Goal: Information Seeking & Learning: Learn about a topic

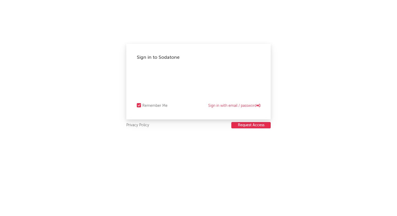
select select "recorded_music"
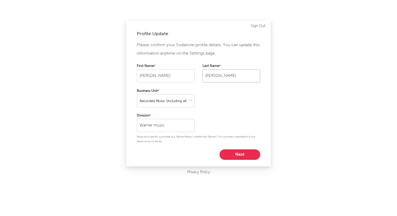
click at [204, 82] on input "Nadel" at bounding box center [232, 75] width 58 height 13
click at [236, 156] on button "Next" at bounding box center [240, 155] width 41 height 11
select select "other"
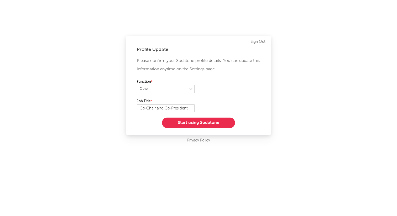
click at [195, 124] on button "Start using Sodatone" at bounding box center [198, 123] width 73 height 11
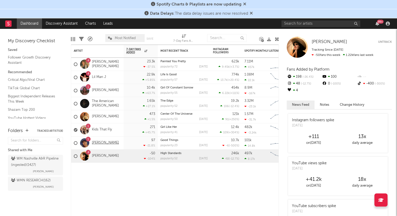
click at [100, 144] on link "[PERSON_NAME]" at bounding box center [105, 143] width 27 height 4
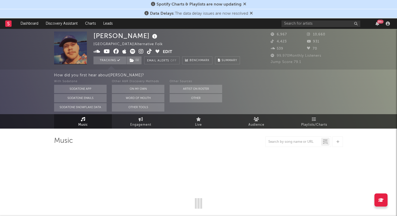
select select "6m"
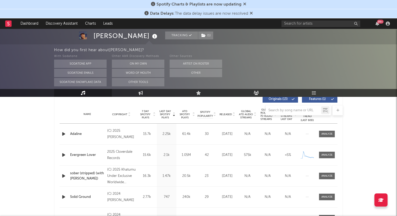
scroll to position [205, 0]
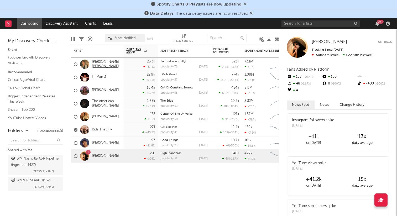
click at [120, 63] on link "[PERSON_NAME] [PERSON_NAME]" at bounding box center [106, 64] width 29 height 9
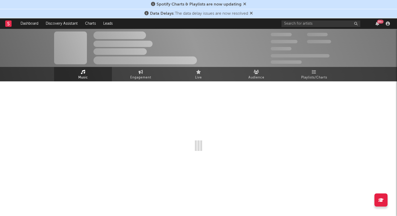
select select "6m"
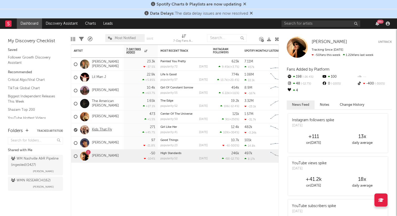
click at [111, 129] on link "Kids That Fly" at bounding box center [102, 130] width 20 height 4
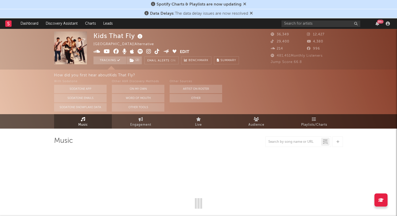
select select "6m"
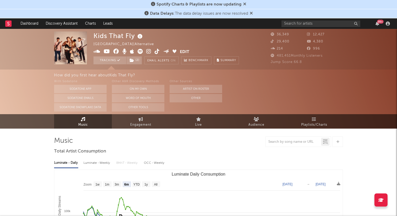
select select "6m"
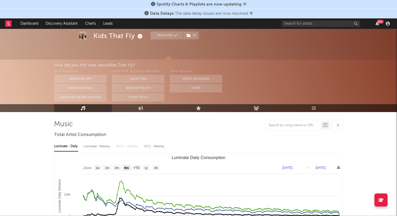
scroll to position [12, 0]
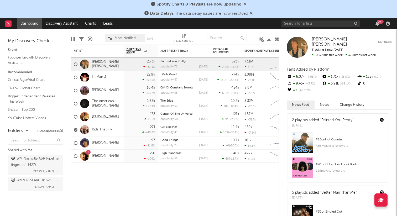
click at [98, 118] on link "Hunter Metts" at bounding box center [105, 117] width 27 height 4
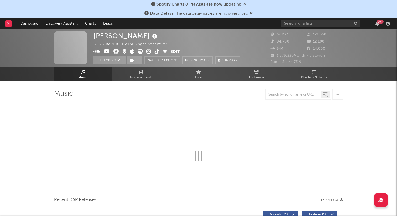
select select "6m"
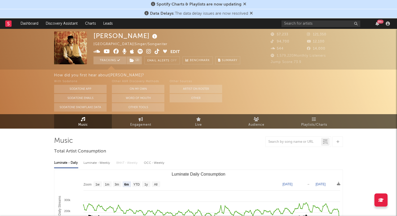
select select "6m"
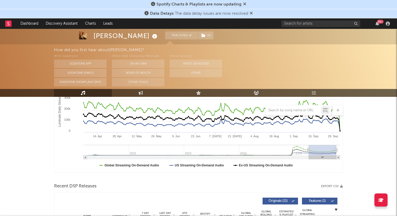
scroll to position [104, 0]
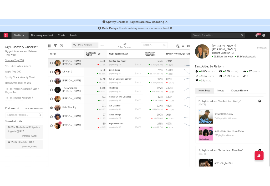
scroll to position [53, 0]
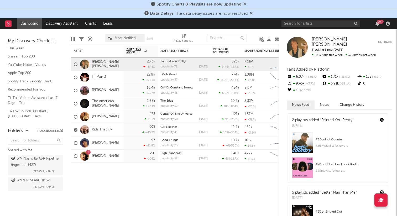
click at [21, 81] on link "Spotify Track Velocity Chart" at bounding box center [33, 82] width 50 height 6
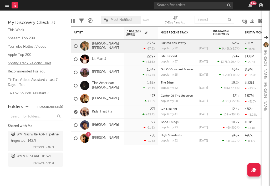
scroll to position [47, 0]
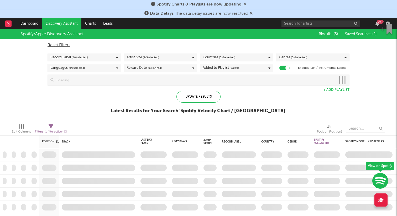
checkbox input "true"
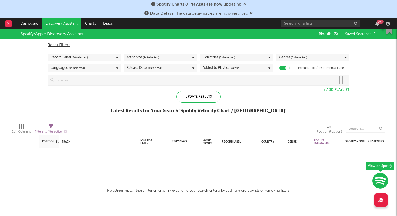
click at [100, 59] on div "Record Label ( 2 / 6 selected)" at bounding box center [85, 58] width 74 height 8
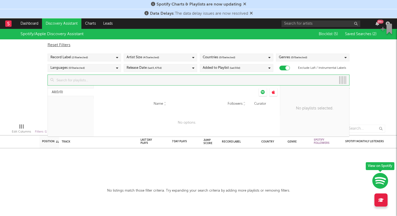
click at [141, 81] on input at bounding box center [195, 80] width 283 height 11
click at [169, 56] on div "Artist Size ( 4 / 5 selected)" at bounding box center [161, 58] width 74 height 8
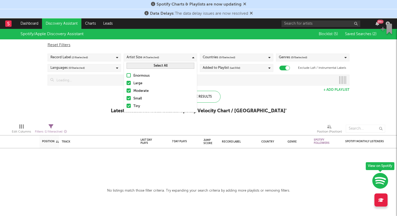
click at [247, 95] on div "Update Results Latest Results for Your Search ' Spotify Velocity Chart / US '" at bounding box center [199, 105] width 176 height 29
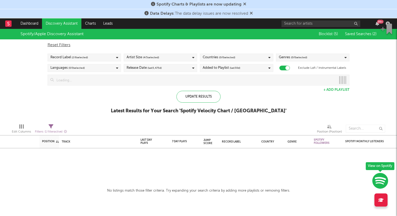
click at [242, 58] on div "Countries ( 0 / 0 selected)" at bounding box center [237, 58] width 74 height 8
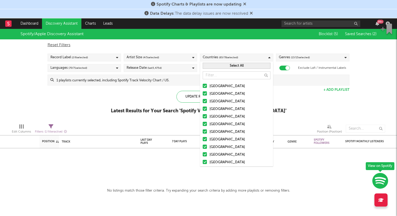
click at [257, 95] on div "Australia" at bounding box center [240, 94] width 61 height 6
click at [203, 95] on input "Australia" at bounding box center [203, 94] width 0 height 6
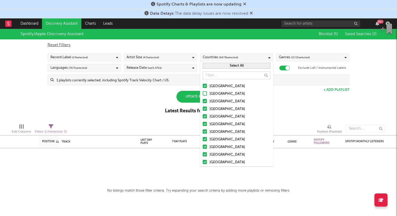
click at [203, 93] on div at bounding box center [205, 93] width 4 height 4
click at [203, 93] on input "Australia" at bounding box center [203, 94] width 0 height 6
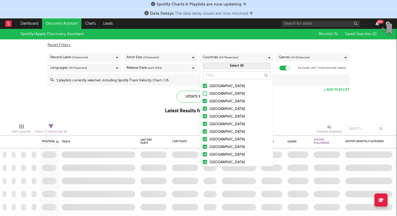
click at [206, 94] on div at bounding box center [205, 93] width 4 height 4
click at [203, 94] on input "Australia" at bounding box center [203, 94] width 0 height 6
click at [205, 94] on div at bounding box center [205, 93] width 4 height 4
click at [203, 94] on input "Australia" at bounding box center [203, 94] width 0 height 6
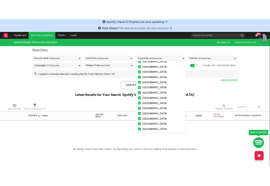
scroll to position [40, 0]
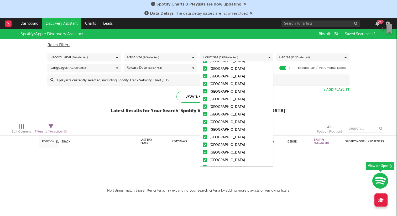
click at [301, 98] on div "Spotify/Apple Discovery Assistant Blocklist ( 5 ) Saved Searches ( 2 ) Reset Fi…" at bounding box center [198, 74] width 397 height 91
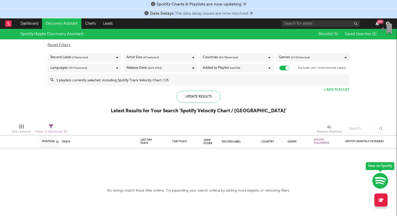
click at [296, 60] on span "( 13 / 15 selected)" at bounding box center [300, 57] width 19 height 6
click at [116, 109] on div "Spotify/Apple Discovery Assistant Blocklist ( 5 ) Saved Searches ( 2 ) Reset Fi…" at bounding box center [198, 74] width 397 height 91
click at [200, 97] on div "Update Results" at bounding box center [199, 97] width 44 height 12
click at [244, 4] on icon at bounding box center [244, 4] width 3 height 4
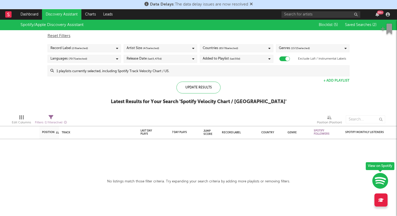
click at [253, 5] on icon at bounding box center [251, 4] width 3 height 4
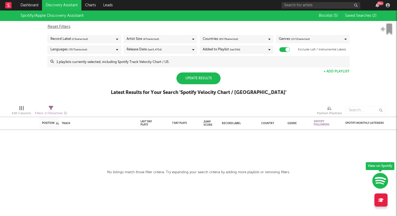
click at [186, 81] on div "Update Results" at bounding box center [199, 79] width 44 height 12
click at [218, 52] on div "Added to Playlist (last 30 d)" at bounding box center [222, 50] width 38 height 6
click at [285, 79] on div "Spotify/Apple Discovery Assistant Blocklist ( 5 ) Saved Searches ( 2 ) Reset Fi…" at bounding box center [198, 56] width 397 height 91
click at [332, 71] on button "+ Add Playlist" at bounding box center [337, 71] width 26 height 3
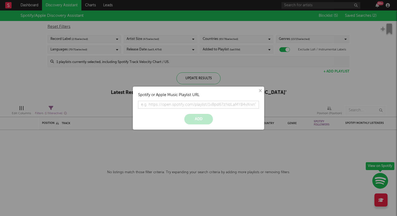
click at [260, 92] on button "×" at bounding box center [260, 91] width 6 height 6
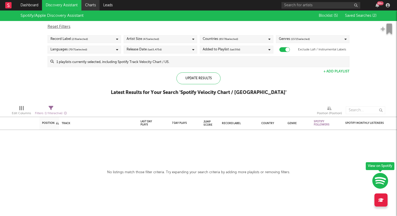
click at [91, 5] on link "Charts" at bounding box center [90, 5] width 18 height 11
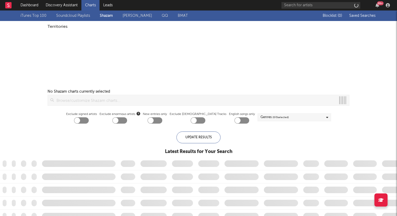
checkbox input "true"
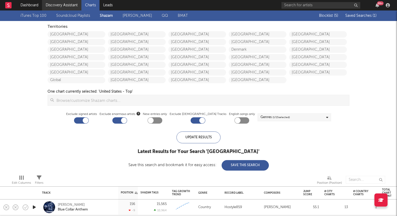
click at [55, 4] on link "Discovery Assistant" at bounding box center [61, 5] width 39 height 11
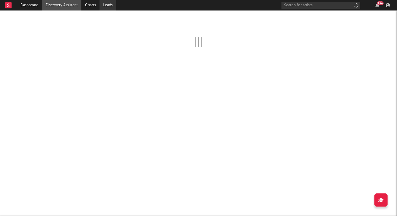
click at [110, 4] on link "Leads" at bounding box center [108, 5] width 17 height 11
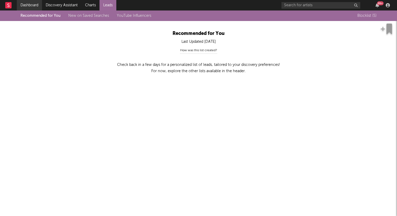
click at [30, 4] on link "Dashboard" at bounding box center [29, 5] width 25 height 11
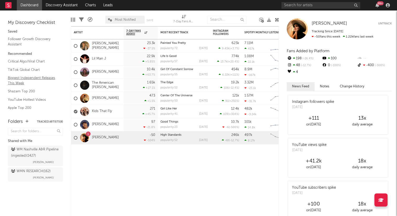
click at [19, 80] on link "Biggest Independent Releases This Week" at bounding box center [33, 80] width 50 height 11
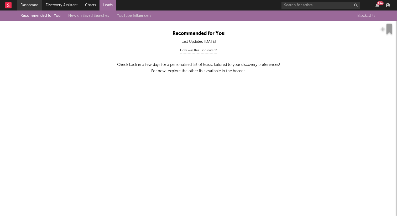
click at [32, 4] on link "Dashboard" at bounding box center [29, 5] width 25 height 11
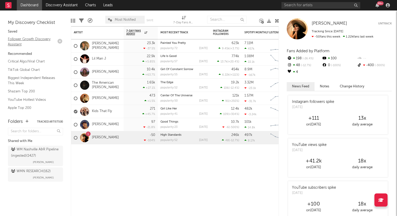
click at [15, 39] on link "Follower Growth Discovery Assistant" at bounding box center [33, 41] width 50 height 11
click at [30, 71] on link "TikTok Global Chart" at bounding box center [33, 70] width 50 height 6
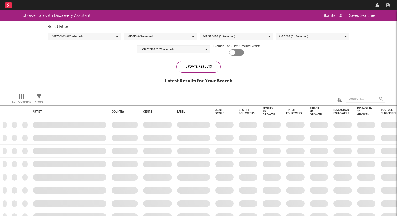
checkbox input "true"
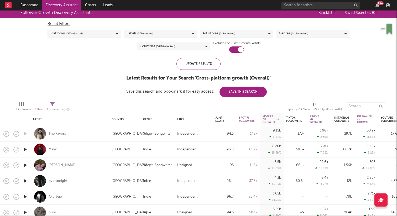
click at [134, 35] on div "Labels ( 3 / 7 selected)" at bounding box center [140, 33] width 27 height 6
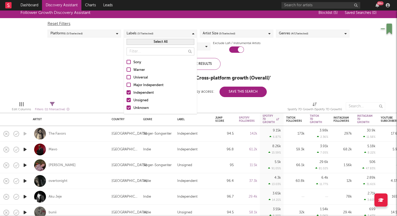
click at [101, 55] on div "Follower Growth Discovery Assistant Blocklist ( 5 ) Saved Searches ( 0 ) Reset …" at bounding box center [198, 53] width 397 height 90
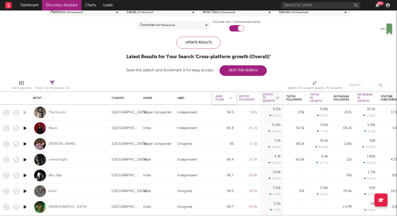
click at [220, 97] on div "Jump Score" at bounding box center [221, 98] width 11 height 6
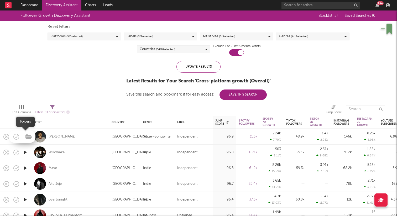
click at [25, 136] on icon "button" at bounding box center [28, 137] width 7 height 6
click at [92, 154] on div "Willowake" at bounding box center [70, 153] width 74 height 16
select select "1w"
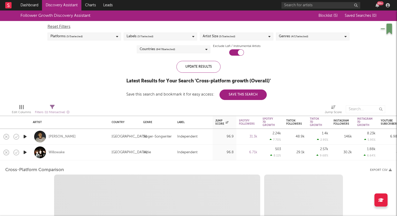
select select "1w"
click at [27, 136] on icon "button" at bounding box center [25, 137] width 6 height 7
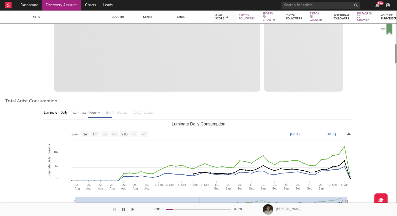
select select "1m"
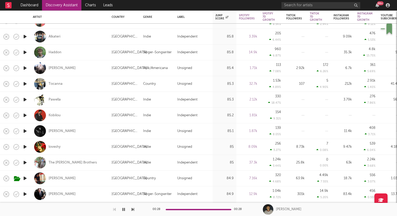
click at [26, 130] on icon "button" at bounding box center [25, 131] width 6 height 7
click at [67, 130] on div "Hendrix Frankenreiter" at bounding box center [62, 131] width 27 height 5
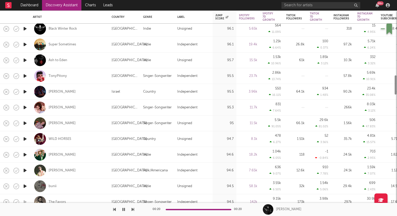
select select "1m"
select select "1w"
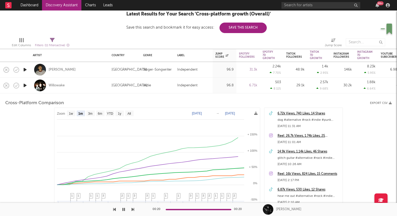
click at [25, 85] on icon "button" at bounding box center [25, 85] width 6 height 7
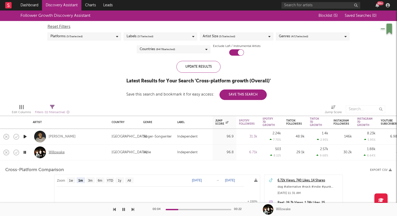
click at [58, 152] on div "Willowake" at bounding box center [57, 152] width 16 height 5
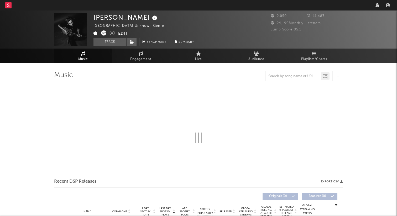
select select "1w"
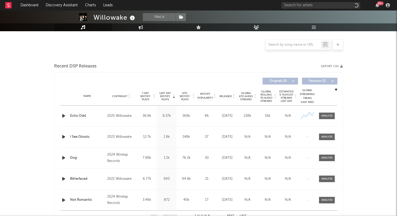
select select "1w"
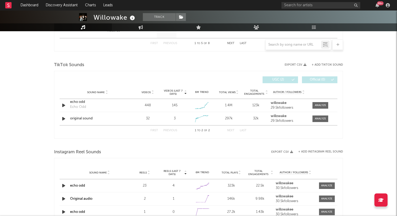
scroll to position [339, 0]
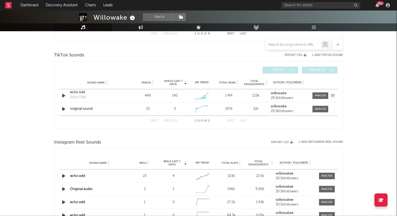
click at [204, 96] on icon at bounding box center [204, 97] width 5 height 5
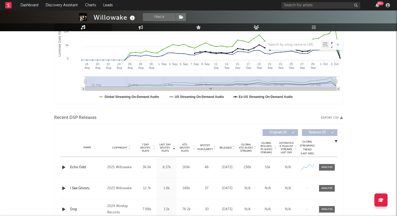
scroll to position [0, 0]
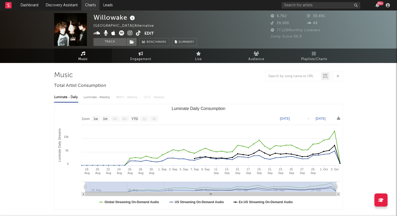
click at [89, 6] on link "Charts" at bounding box center [90, 5] width 18 height 11
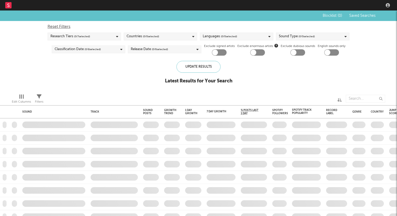
checkbox input "true"
